Goal: Information Seeking & Learning: Learn about a topic

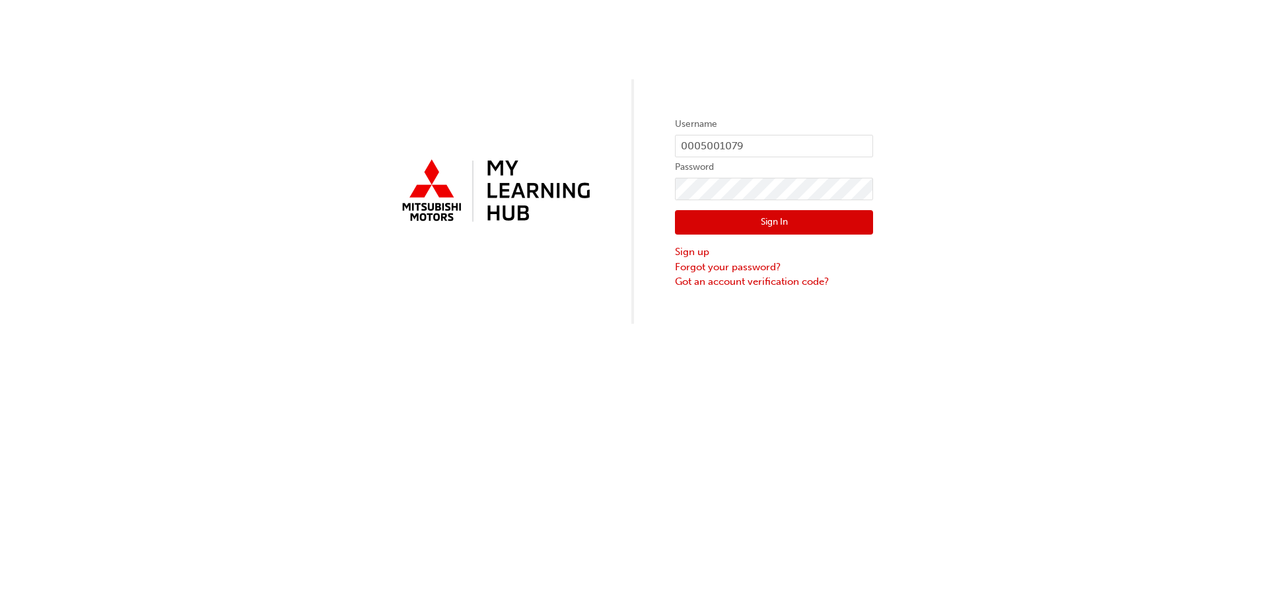
click at [774, 221] on button "Sign In" at bounding box center [774, 222] width 198 height 25
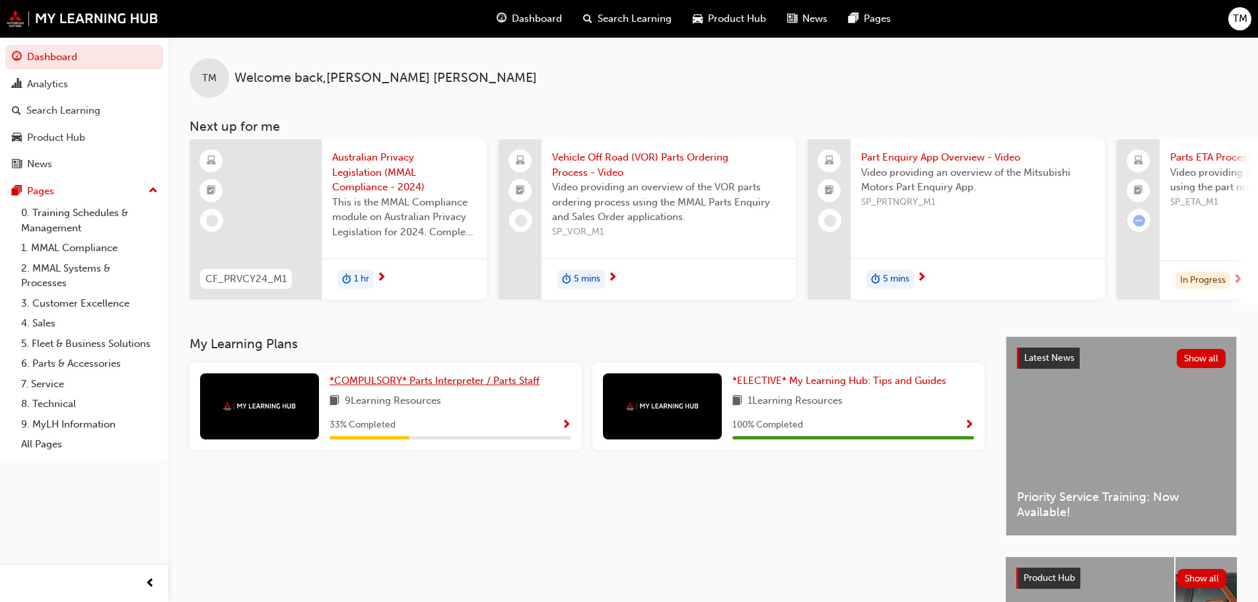
click at [396, 386] on span "*COMPULSORY* Parts Interpreter / Parts Staff" at bounding box center [435, 381] width 210 height 12
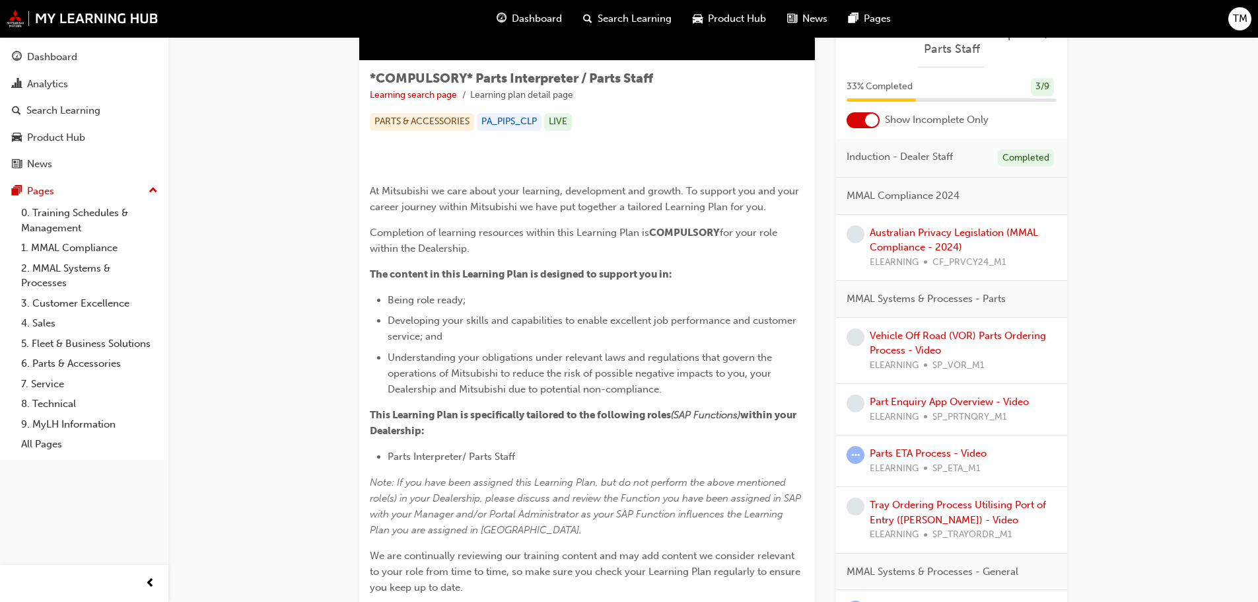
scroll to position [229, 0]
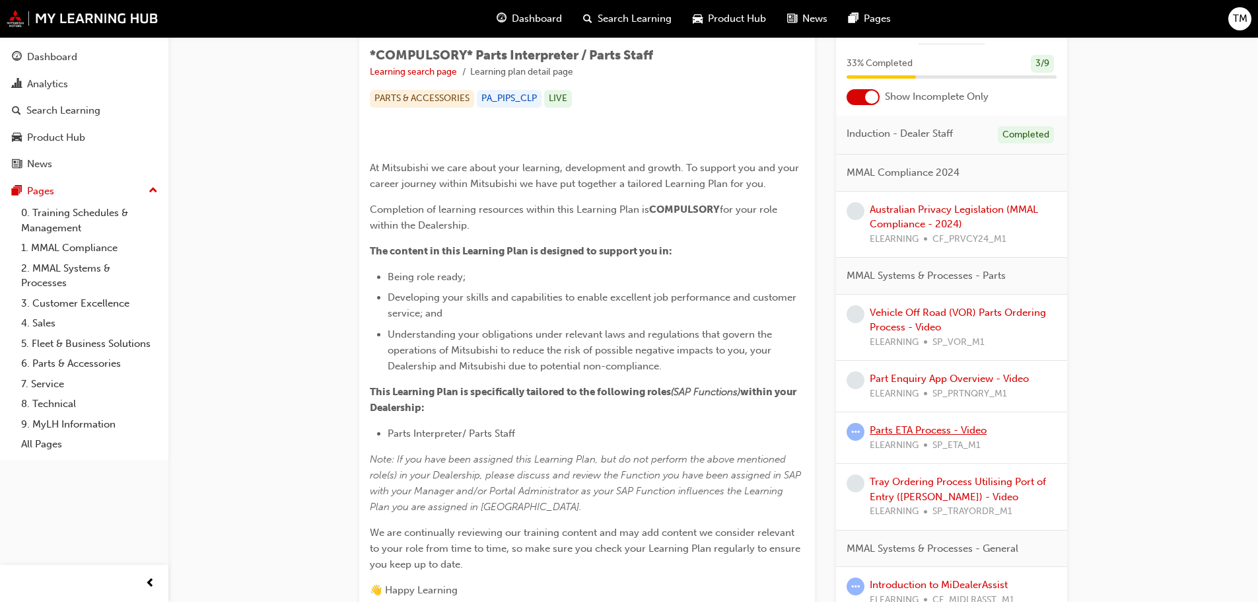
click at [943, 436] on link "Parts ETA Process - Video" at bounding box center [928, 430] width 117 height 12
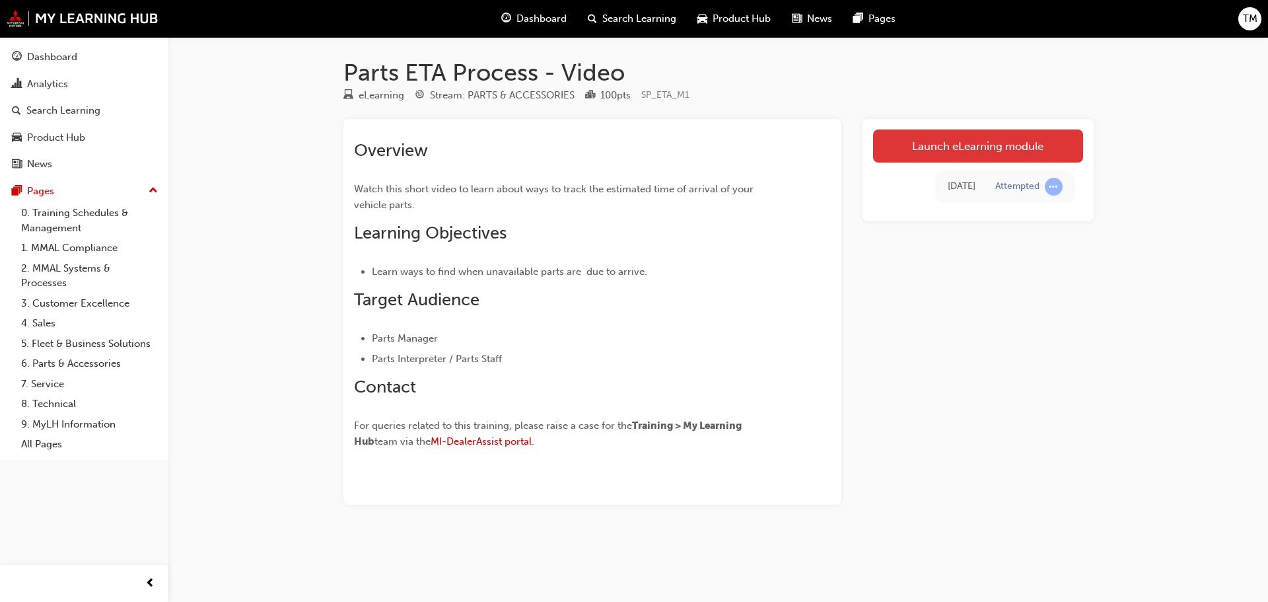
click at [962, 151] on link "Launch eLearning module" at bounding box center [978, 145] width 210 height 33
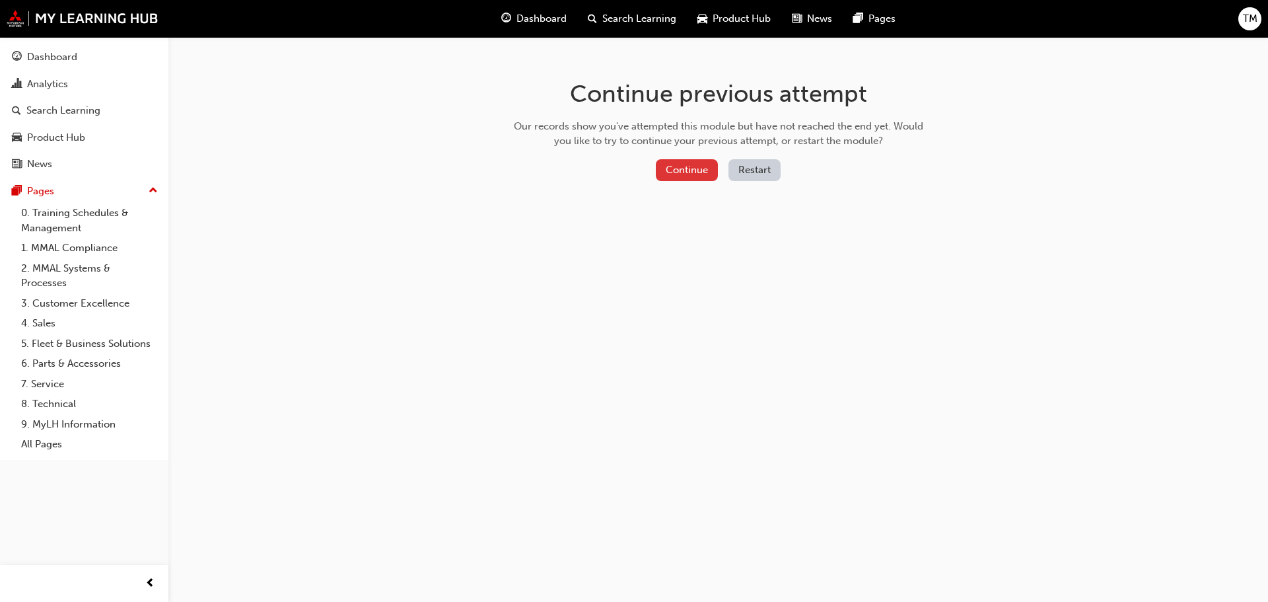
click at [695, 171] on button "Continue" at bounding box center [687, 170] width 62 height 22
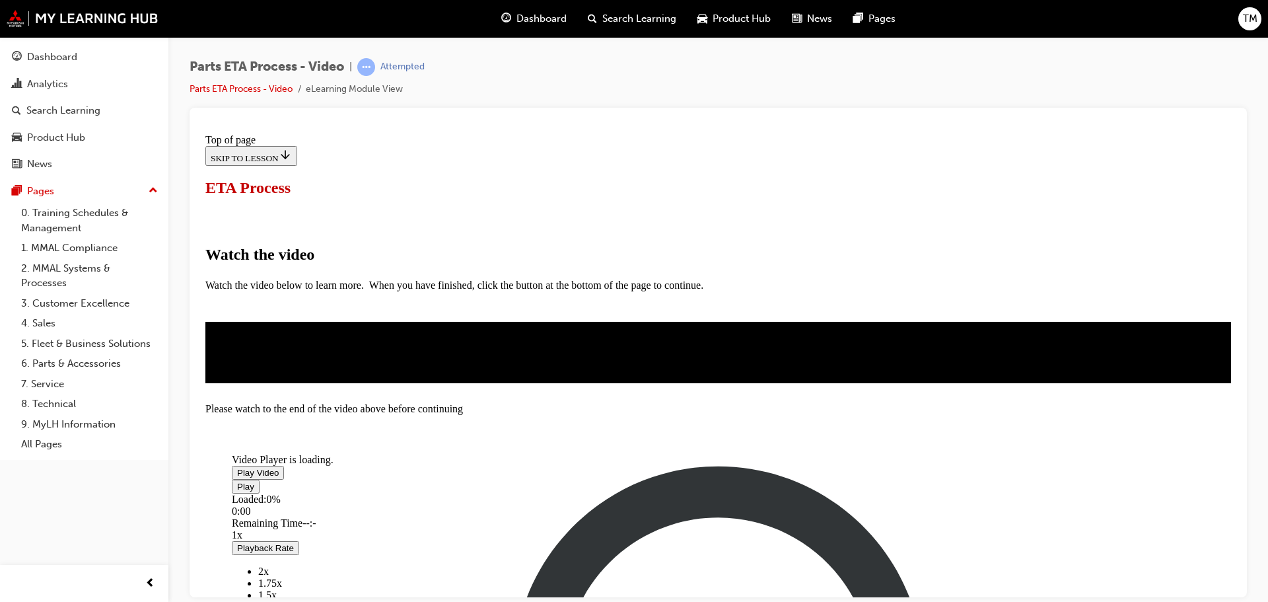
click at [237, 477] on span "Video player" at bounding box center [237, 472] width 0 height 10
drag, startPoint x: 575, startPoint y: 570, endPoint x: 379, endPoint y: 558, distance: 195.9
drag, startPoint x: 402, startPoint y: 569, endPoint x: 476, endPoint y: 571, distance: 74.0
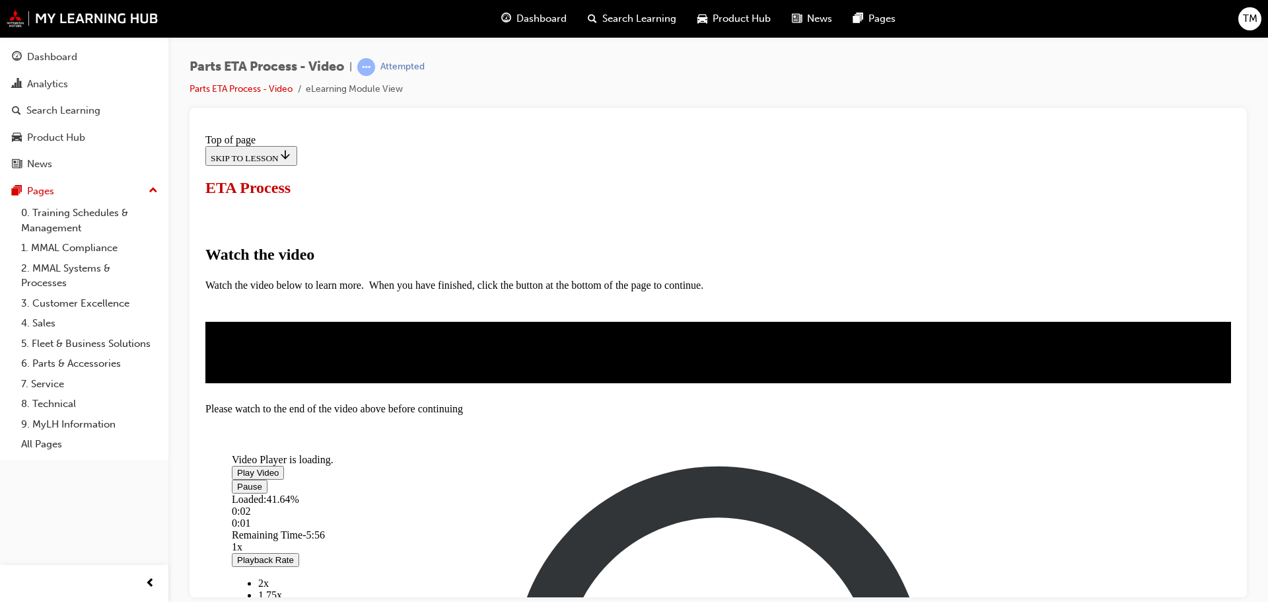
click at [476, 528] on div "Loaded : 41.64% 0:02 0:01" at bounding box center [655, 511] width 846 height 36
click at [470, 528] on div "Loaded : 41.64% 0:52 0:59" at bounding box center [655, 511] width 846 height 36
drag, startPoint x: 469, startPoint y: 572, endPoint x: 432, endPoint y: 570, distance: 37.0
click at [432, 528] on div "Loaded : 41.64% 0:30 0:53" at bounding box center [655, 511] width 846 height 36
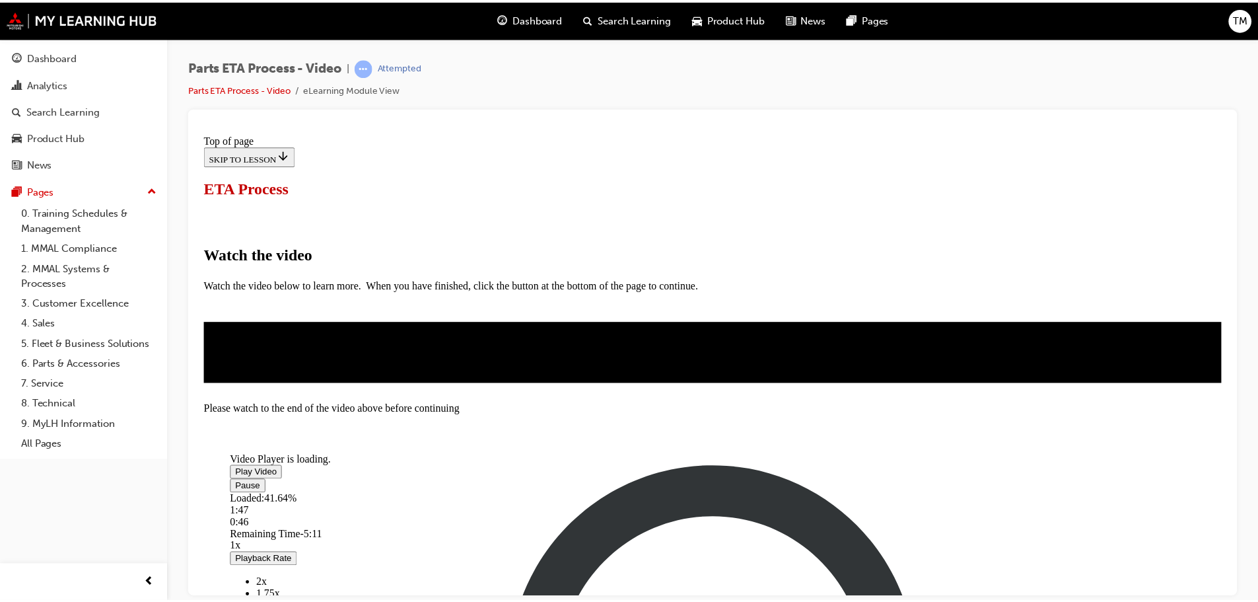
scroll to position [180, 0]
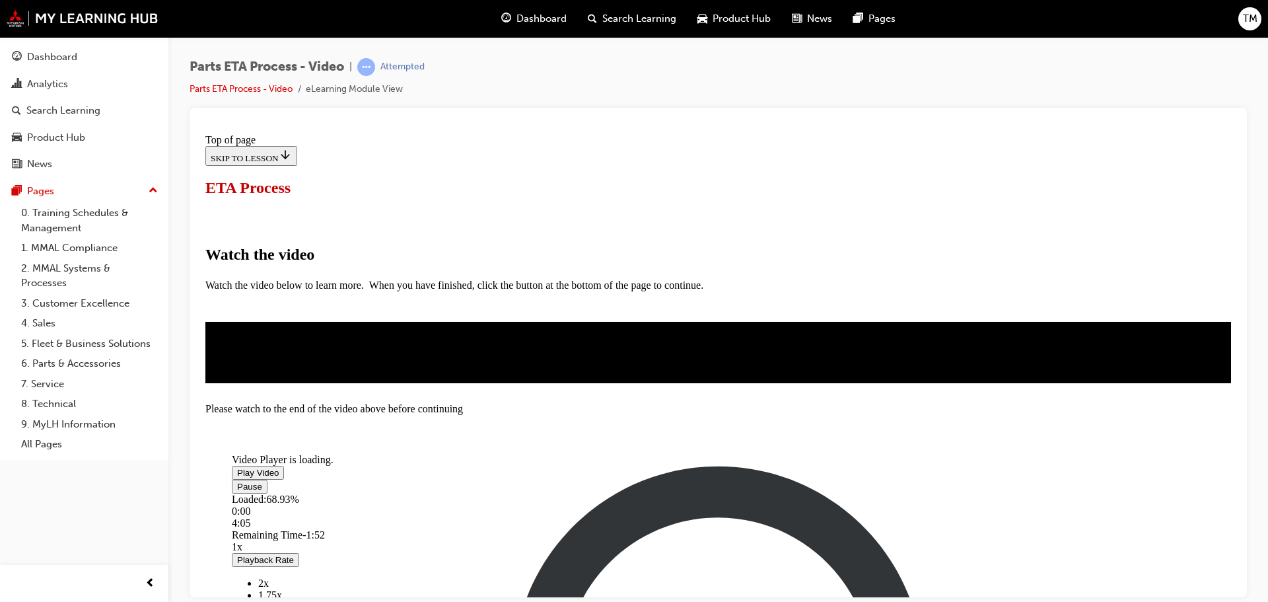
drag, startPoint x: 367, startPoint y: 528, endPoint x: 404, endPoint y: 513, distance: 39.7
click at [237, 491] on span "Video player" at bounding box center [237, 486] width 0 height 10
click at [70, 367] on link "6. Parts & Accessories" at bounding box center [89, 363] width 147 height 20
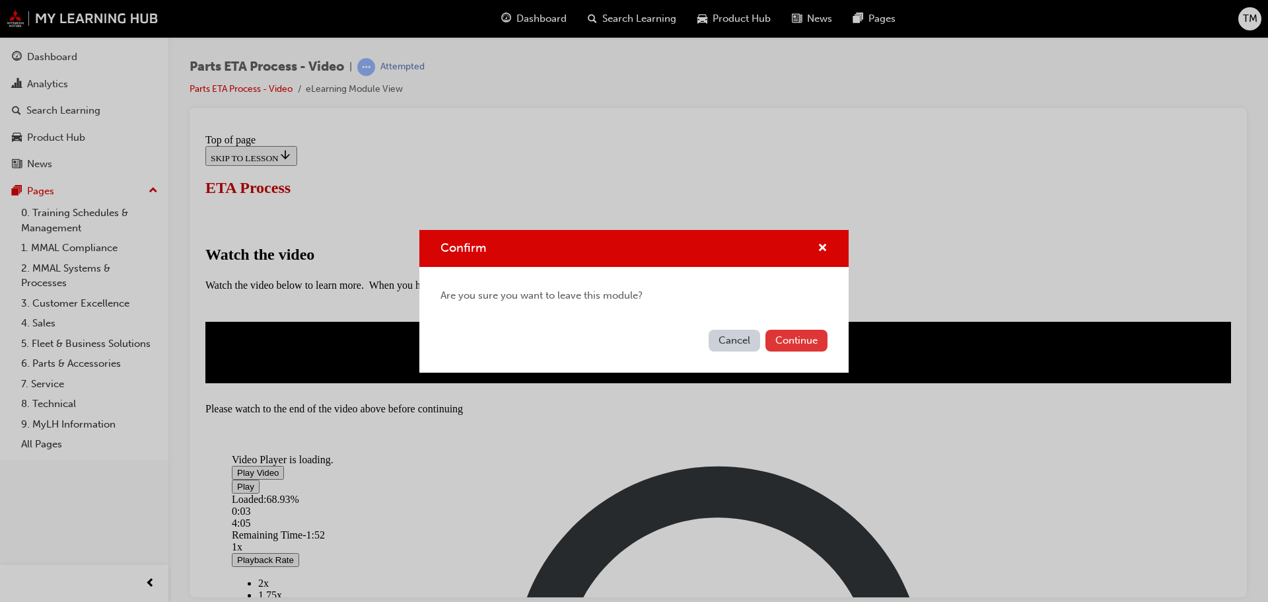
click at [796, 343] on button "Continue" at bounding box center [797, 341] width 62 height 22
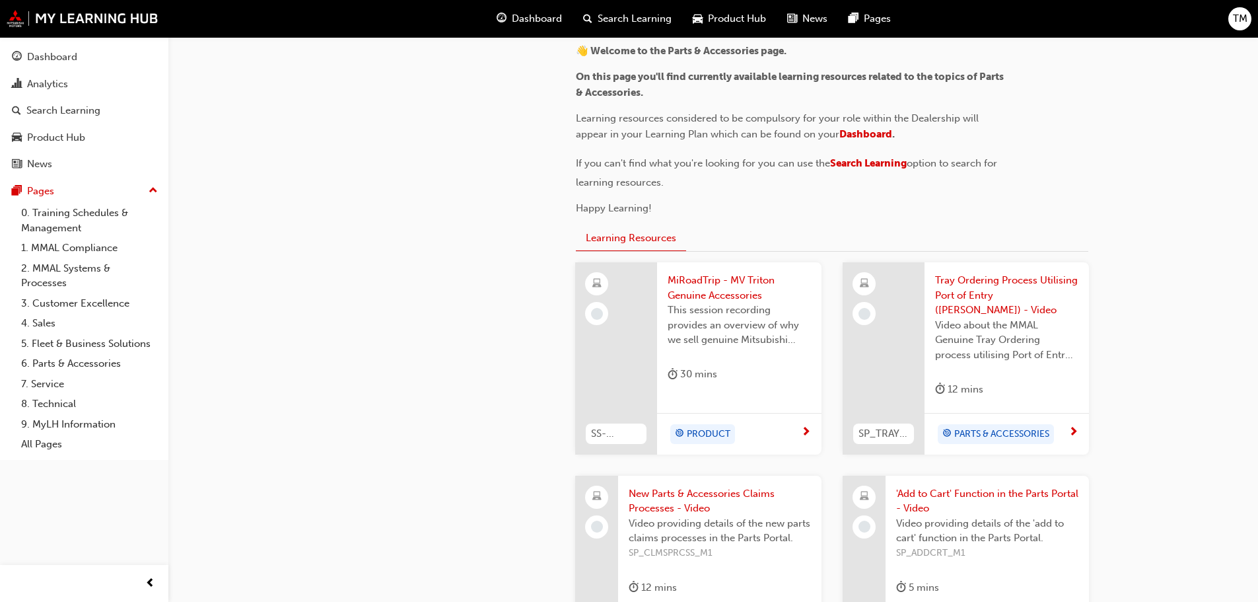
scroll to position [330, 0]
